Goal: Transaction & Acquisition: Book appointment/travel/reservation

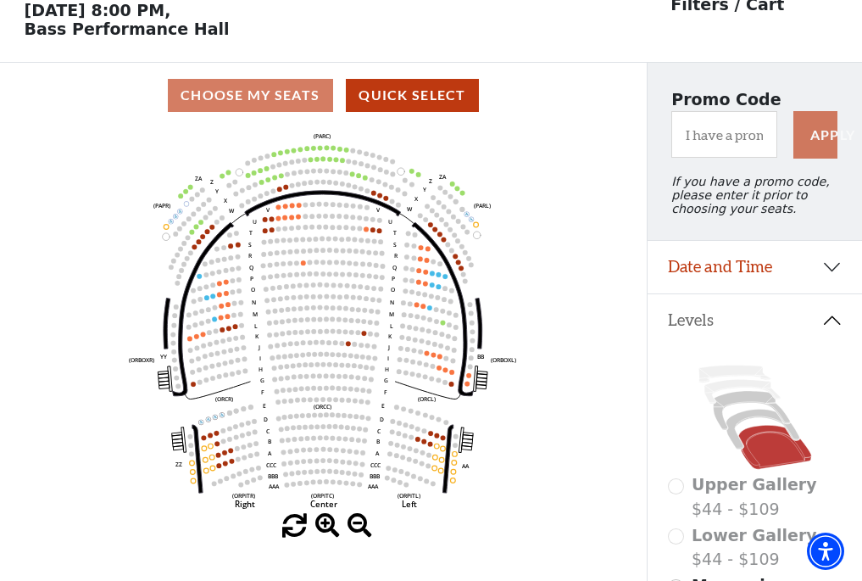
scroll to position [79, 0]
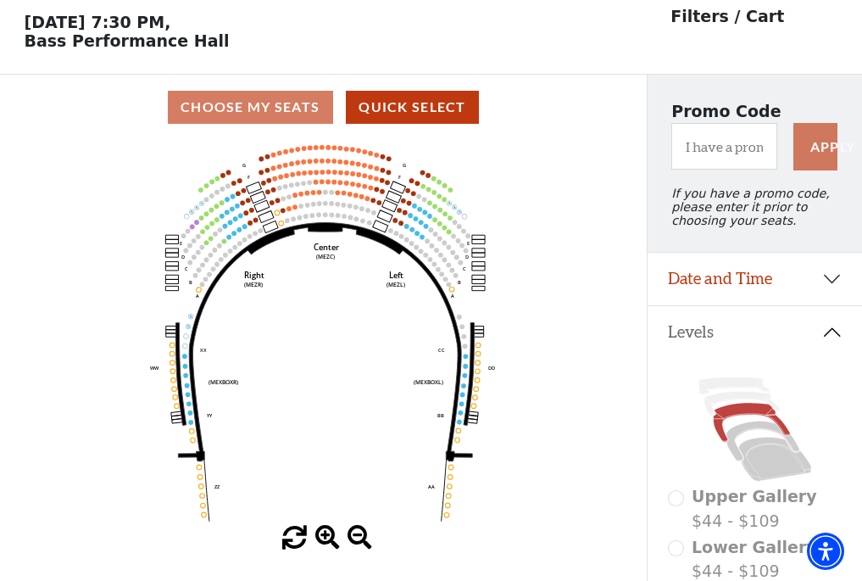
scroll to position [79, 0]
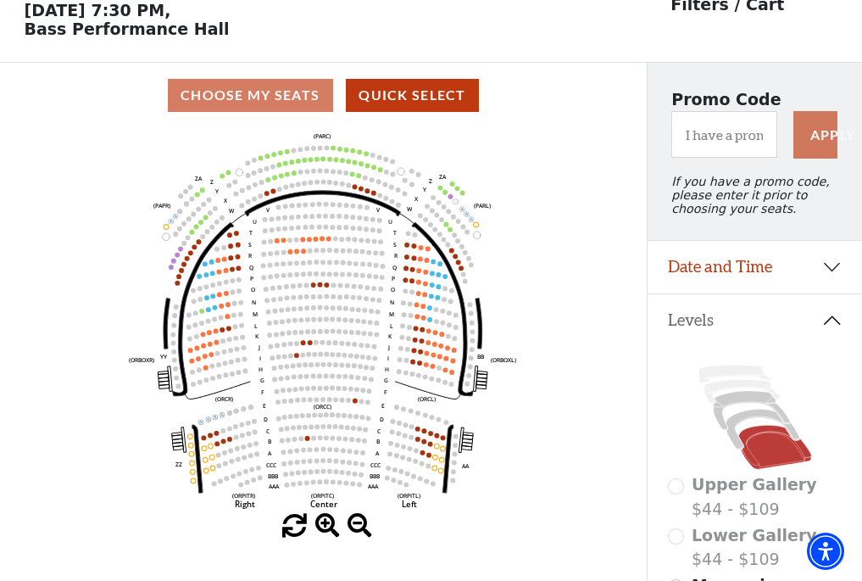
scroll to position [79, 0]
